Goal: Consume media (video, audio)

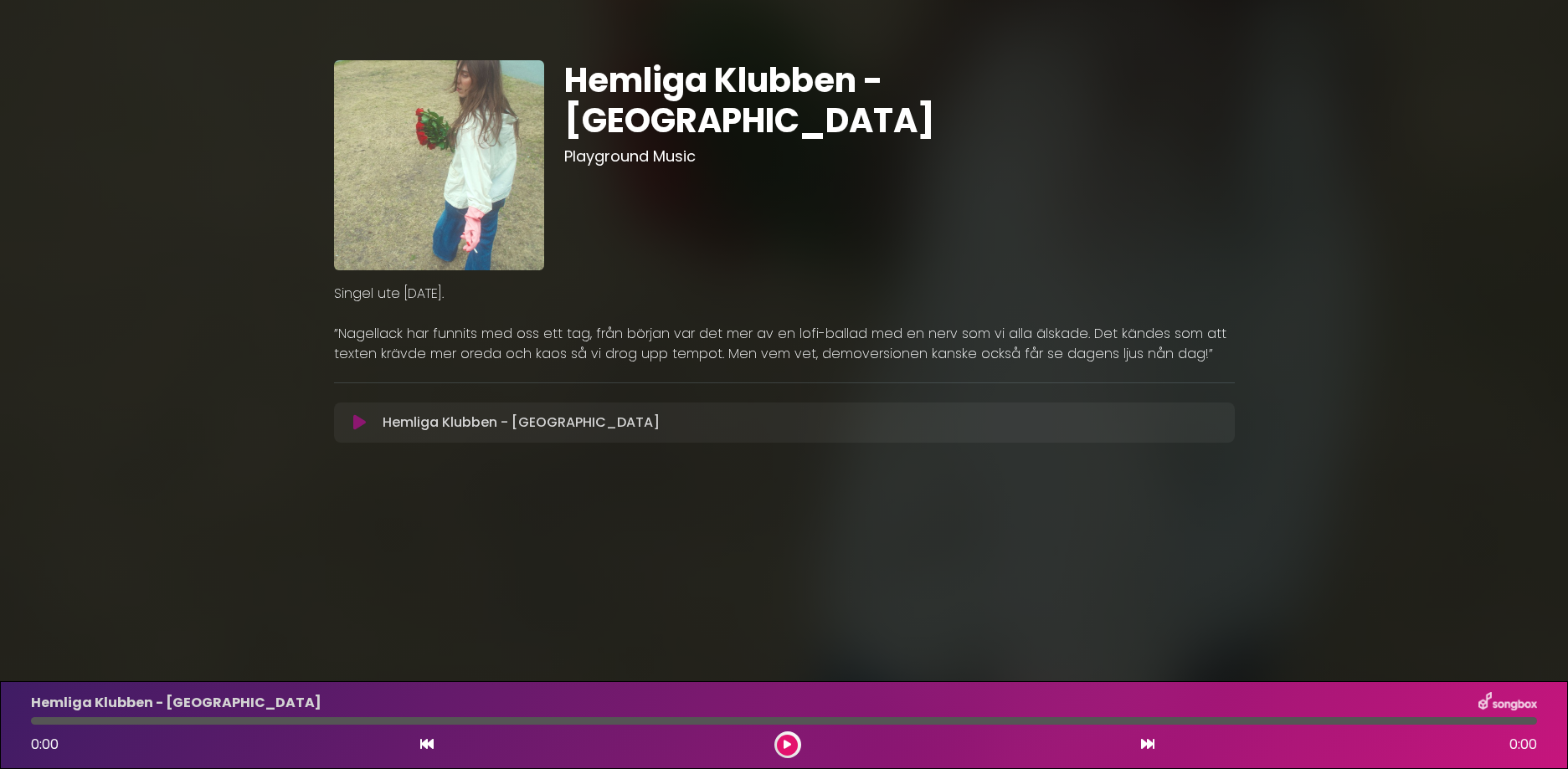
click at [360, 417] on icon at bounding box center [359, 423] width 13 height 17
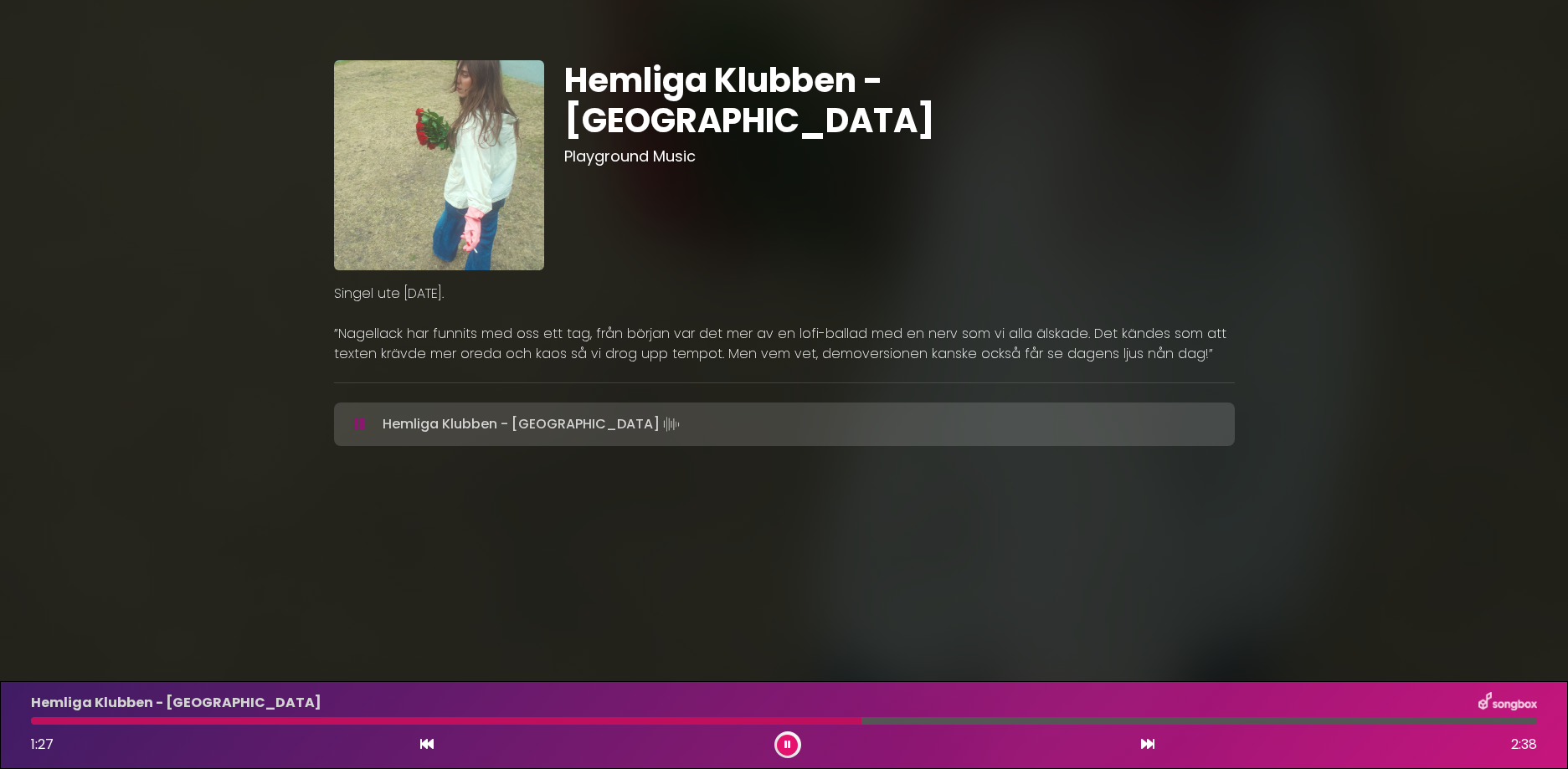
click at [960, 721] on div at bounding box center [783, 721] width 1506 height 8
click at [1066, 722] on div at bounding box center [783, 721] width 1506 height 8
click at [1188, 725] on div "Hemliga Klubben - [GEOGRAPHIC_DATA] 1:49 2:38" at bounding box center [784, 724] width 1526 height 66
click at [1275, 719] on div at bounding box center [783, 721] width 1506 height 8
click at [1210, 722] on div at bounding box center [661, 721] width 1261 height 8
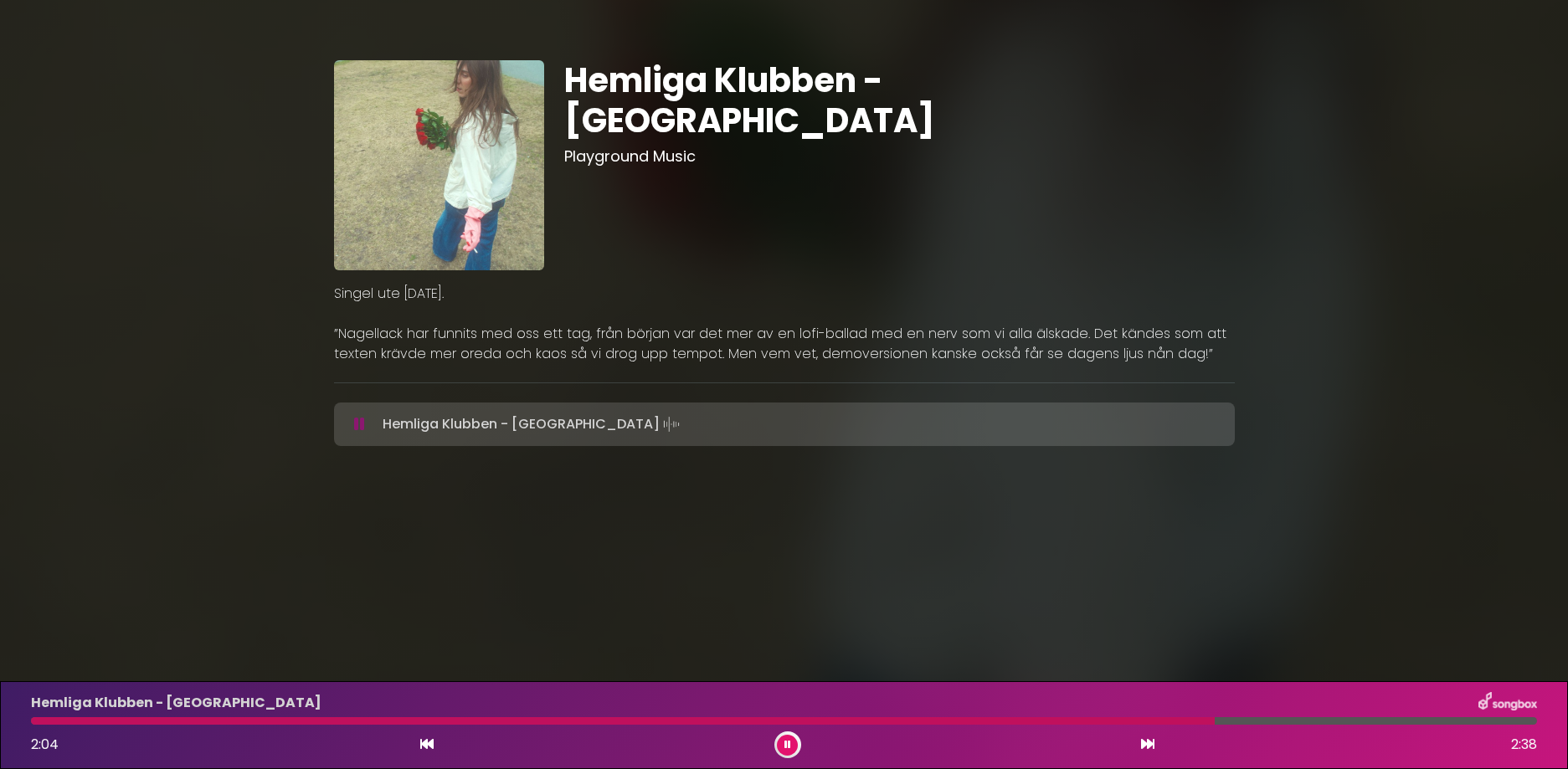
click at [1162, 719] on div at bounding box center [623, 721] width 1184 height 8
click at [1120, 721] on div at bounding box center [601, 721] width 1140 height 8
click at [200, 748] on div "2:37 2:38" at bounding box center [784, 744] width 1526 height 27
